Goal: Information Seeking & Learning: Compare options

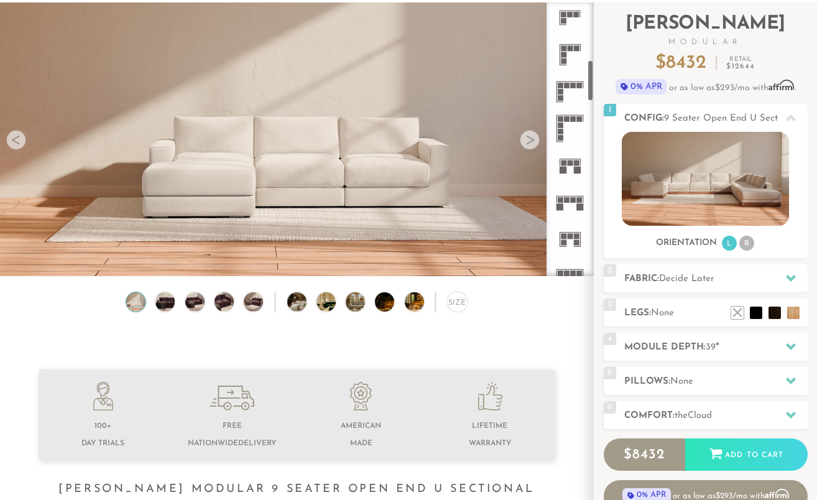
scroll to position [380, 0]
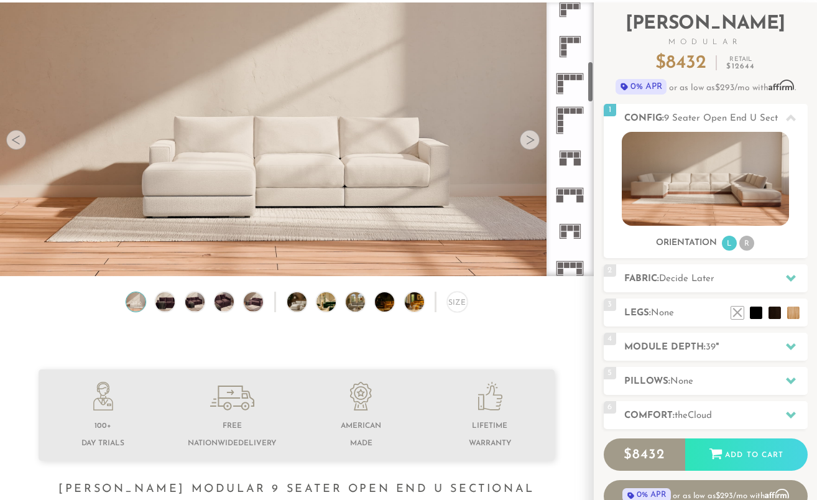
click at [577, 192] on rect at bounding box center [580, 192] width 6 height 6
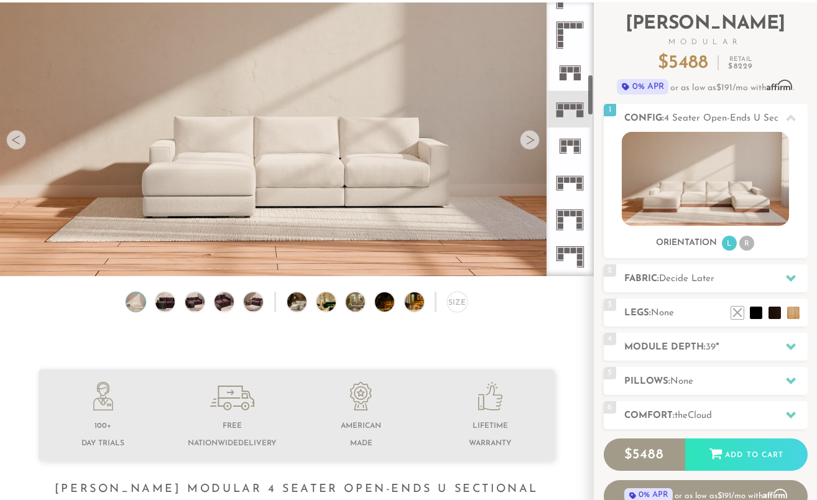
scroll to position [466, 0]
click at [577, 192] on icon at bounding box center [569, 182] width 37 height 37
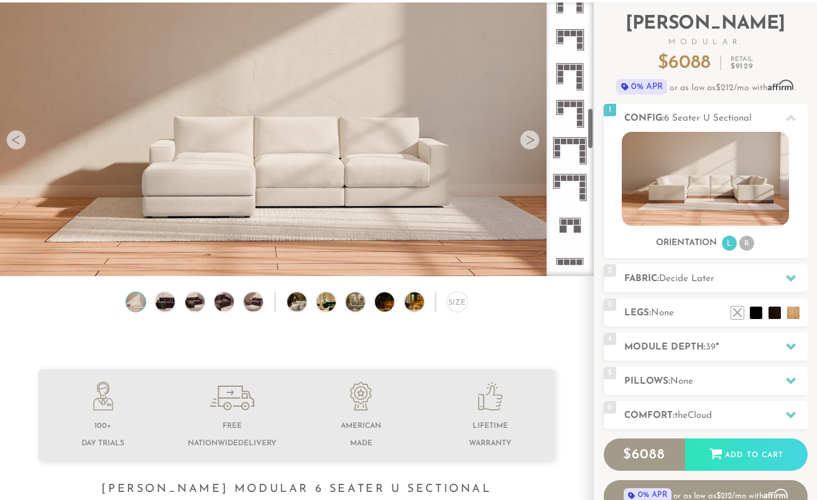
scroll to position [694, 0]
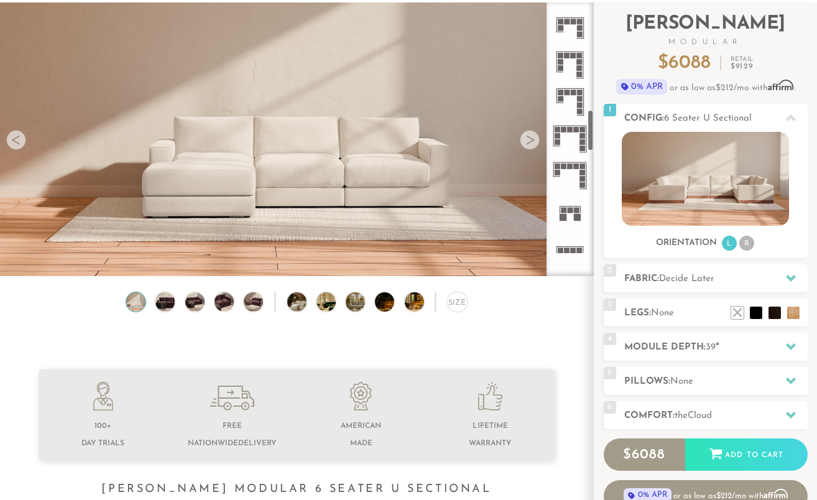
click at [574, 209] on rect at bounding box center [577, 211] width 6 height 6
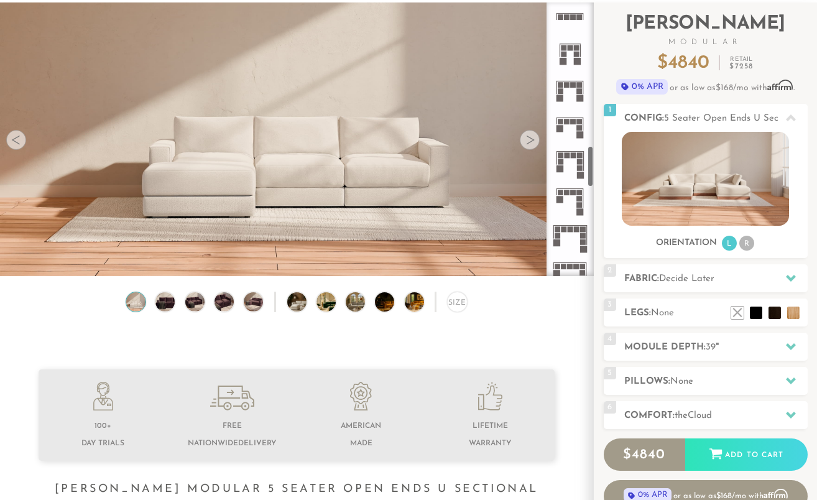
scroll to position [928, 0]
click at [572, 132] on icon at bounding box center [569, 126] width 37 height 37
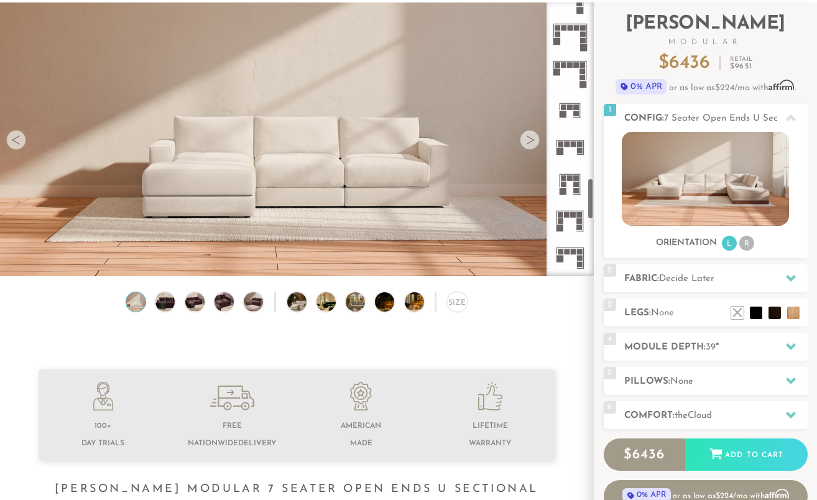
scroll to position [1140, 0]
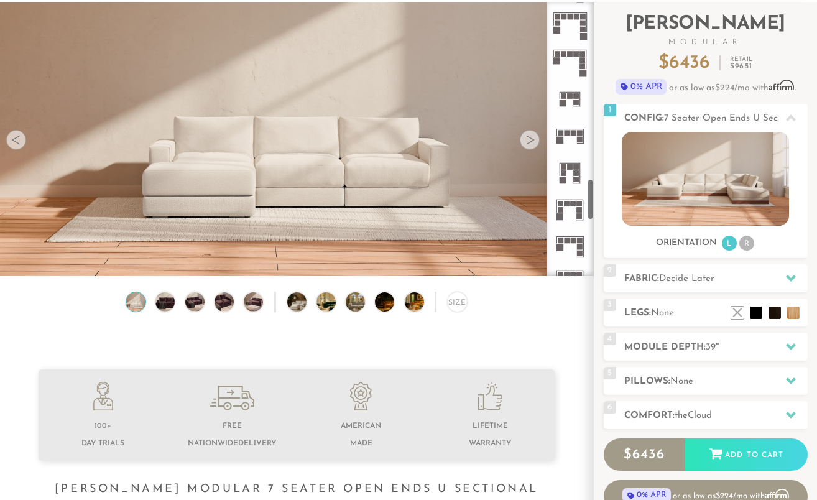
click at [571, 145] on icon at bounding box center [569, 135] width 37 height 37
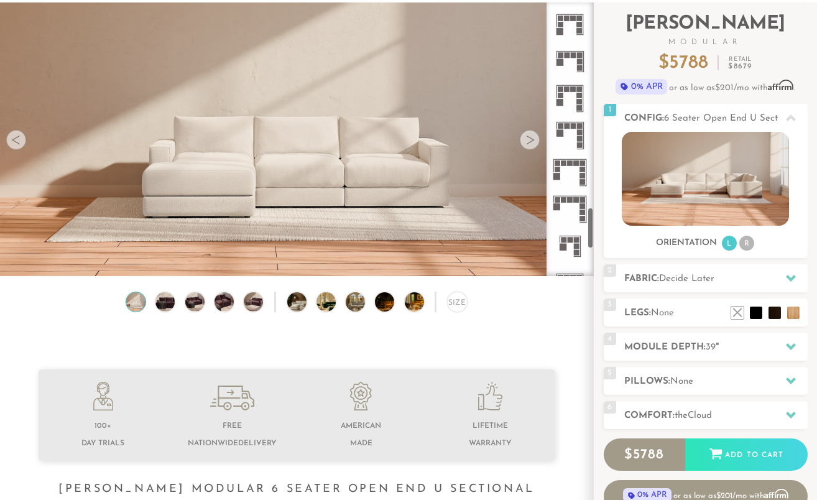
scroll to position [1328, 0]
click at [564, 196] on rect at bounding box center [564, 198] width 6 height 6
